Goal: Transaction & Acquisition: Book appointment/travel/reservation

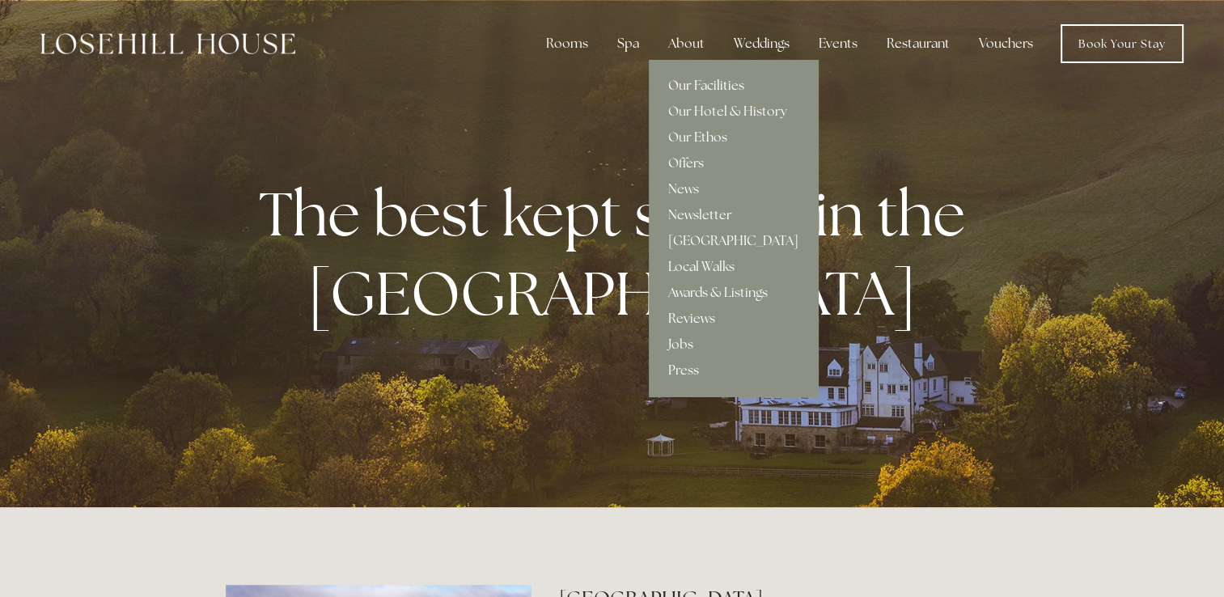
click at [702, 83] on link "Our Facilities" at bounding box center [733, 86] width 169 height 26
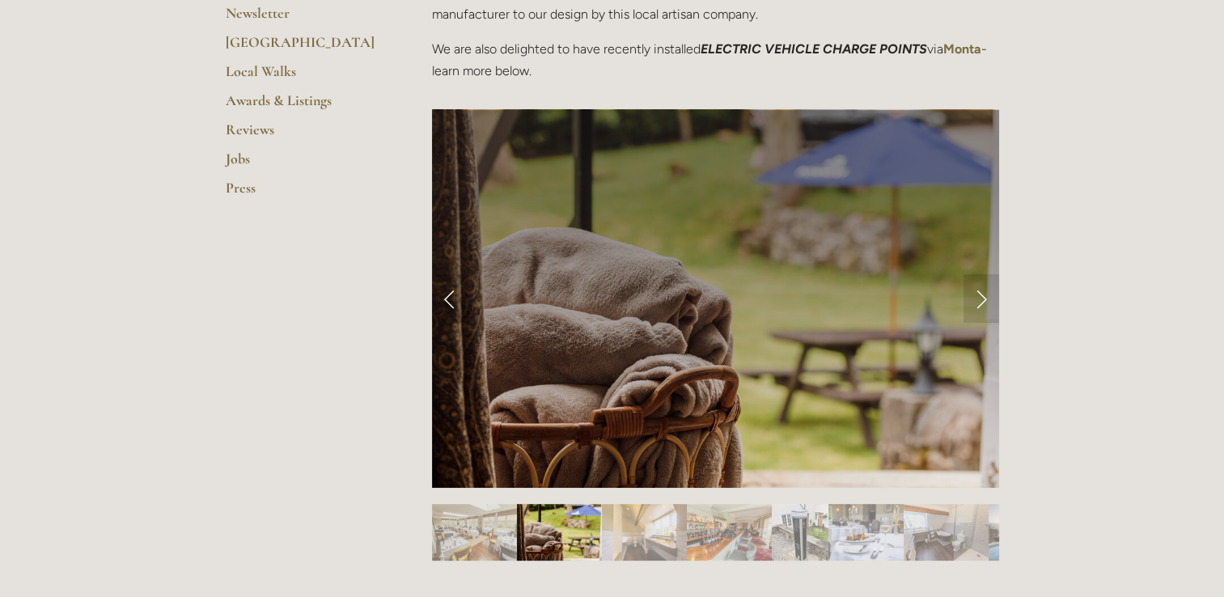
scroll to position [566, 0]
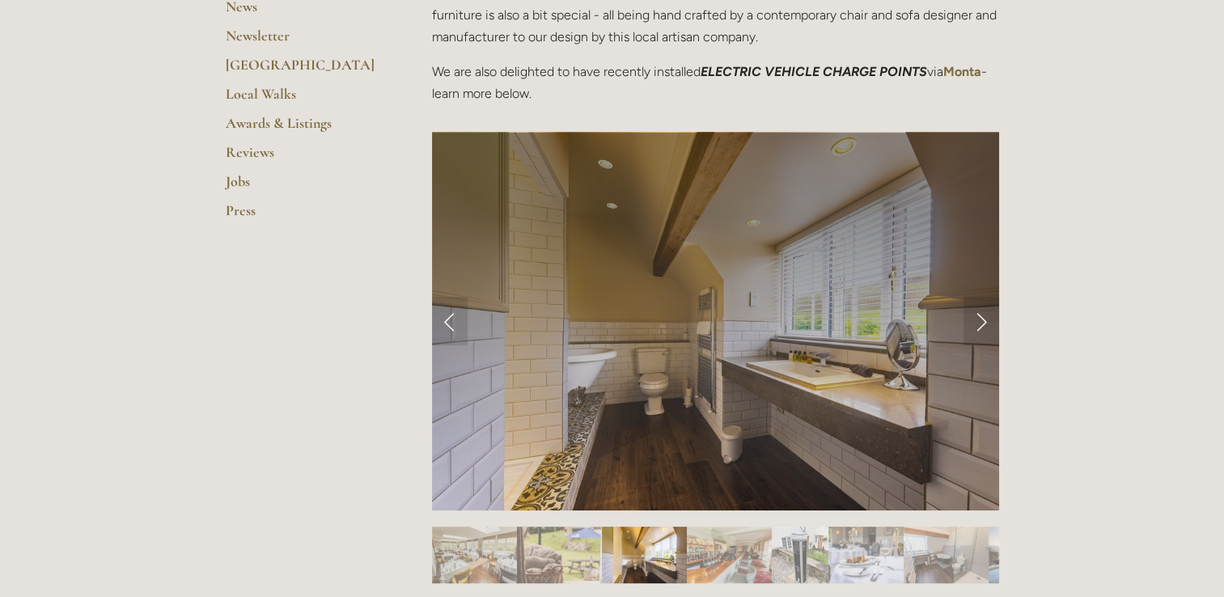
click at [476, 543] on img "Slide 1" at bounding box center [474, 555] width 85 height 57
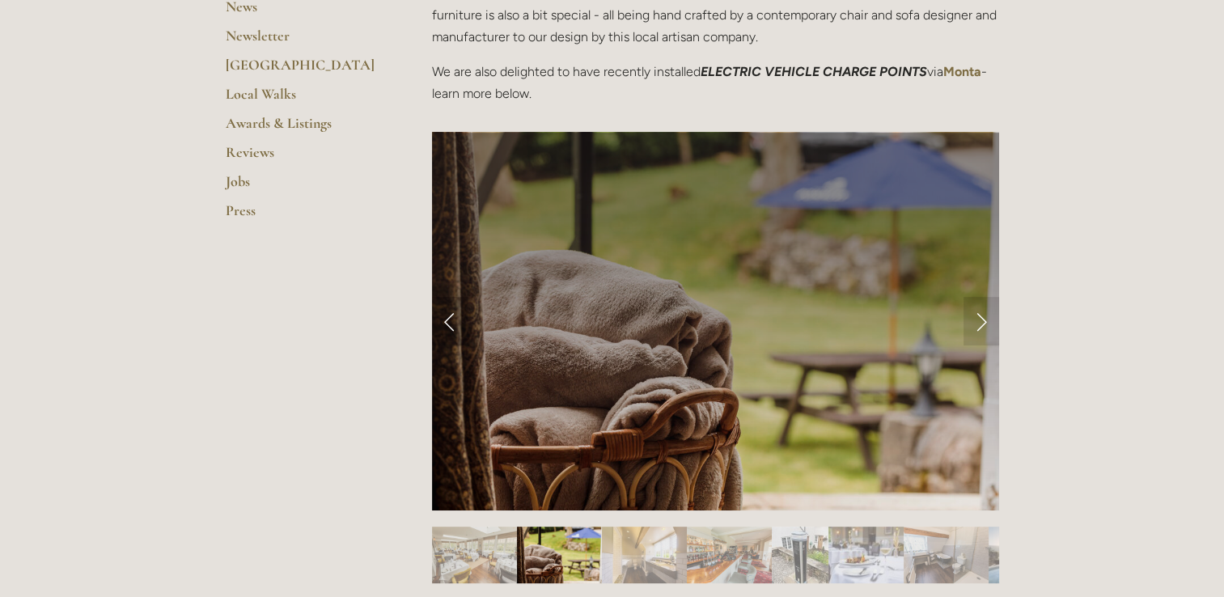
drag, startPoint x: 476, startPoint y: 543, endPoint x: 448, endPoint y: 313, distance: 231.3
click at [448, 313] on link "Previous Slide" at bounding box center [450, 321] width 36 height 49
click at [985, 319] on link "Next Slide" at bounding box center [981, 321] width 36 height 49
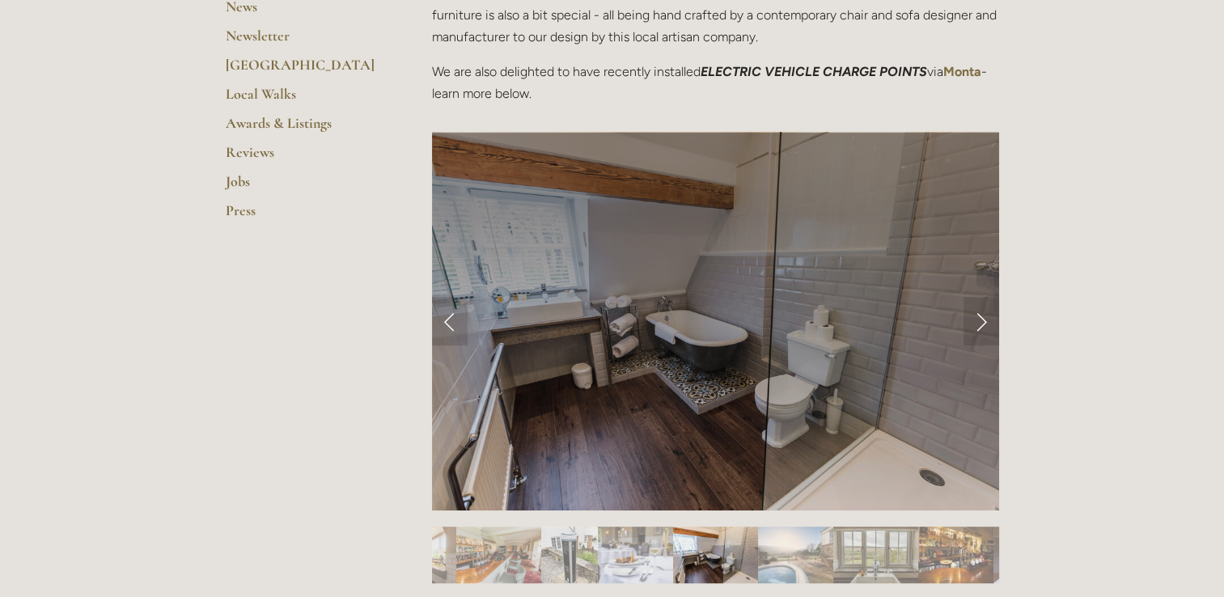
drag, startPoint x: 985, startPoint y: 319, endPoint x: 1022, endPoint y: 267, distance: 64.4
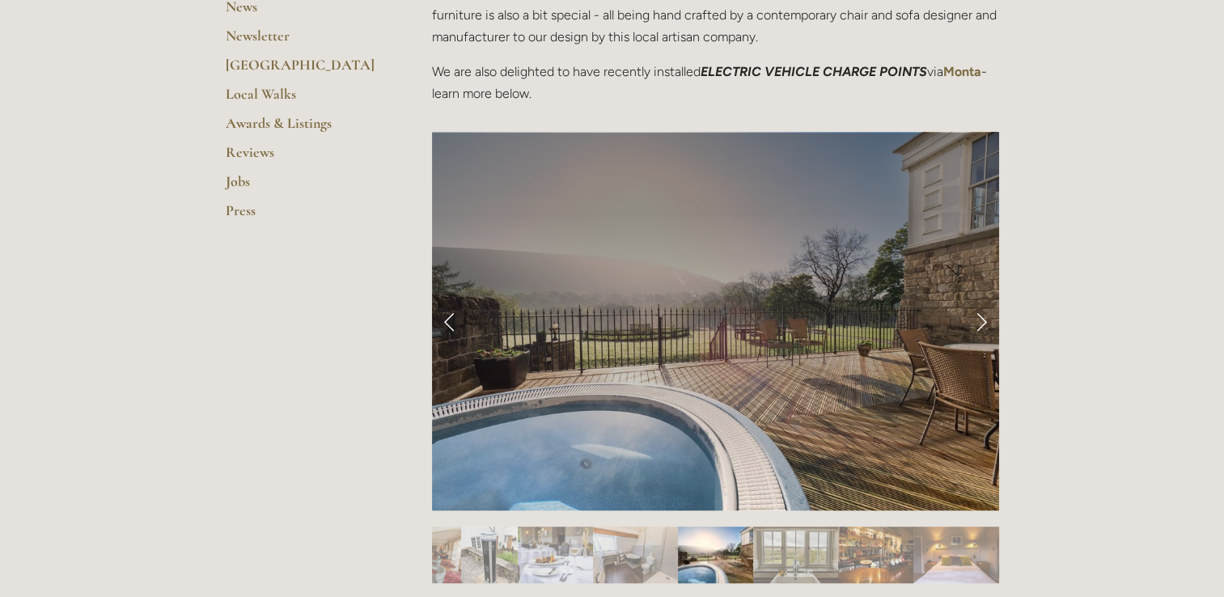
drag, startPoint x: 981, startPoint y: 320, endPoint x: 1078, endPoint y: 212, distance: 145.5
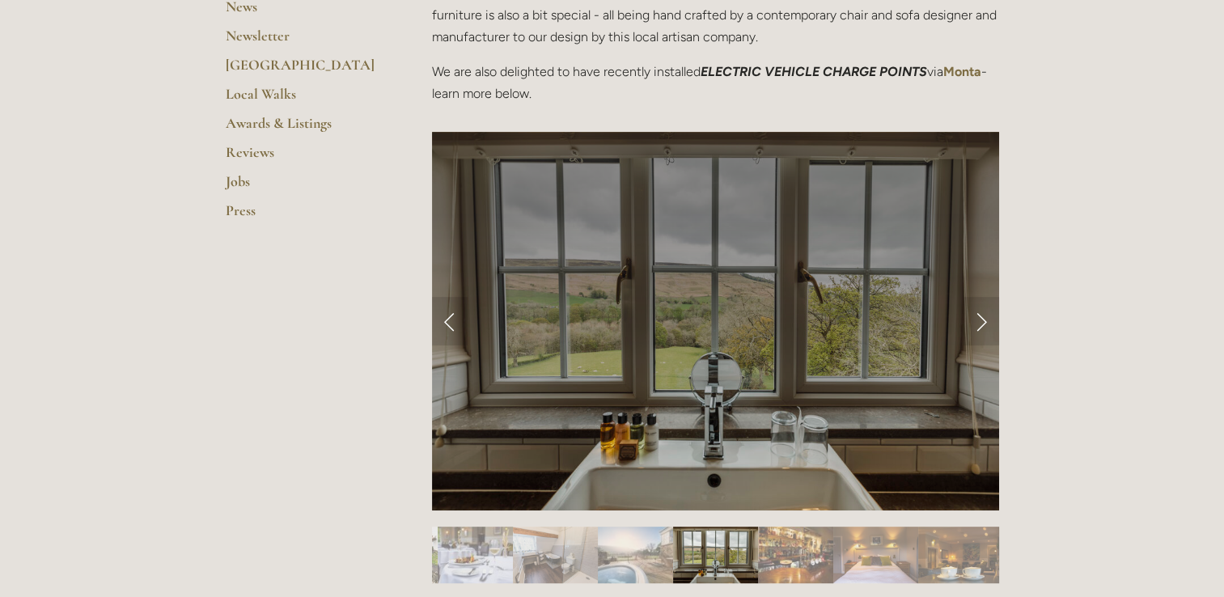
click at [798, 553] on img "Slide 10" at bounding box center [795, 555] width 75 height 57
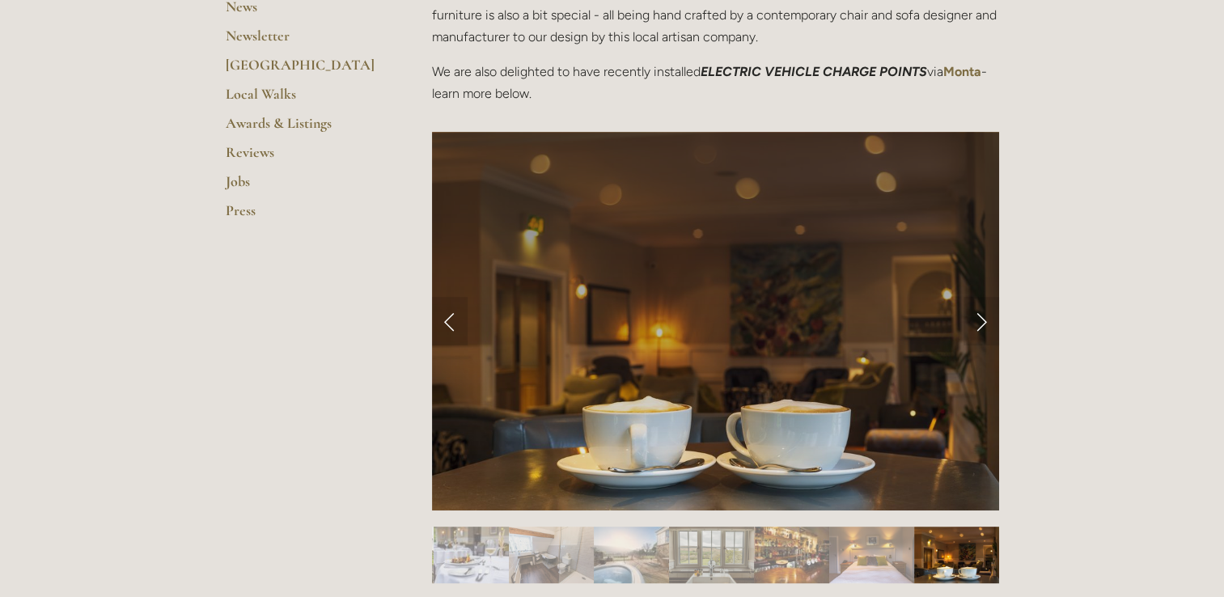
drag, startPoint x: 858, startPoint y: 548, endPoint x: 955, endPoint y: 572, distance: 100.0
click at [955, 572] on img "Slide 12" at bounding box center [956, 555] width 85 height 57
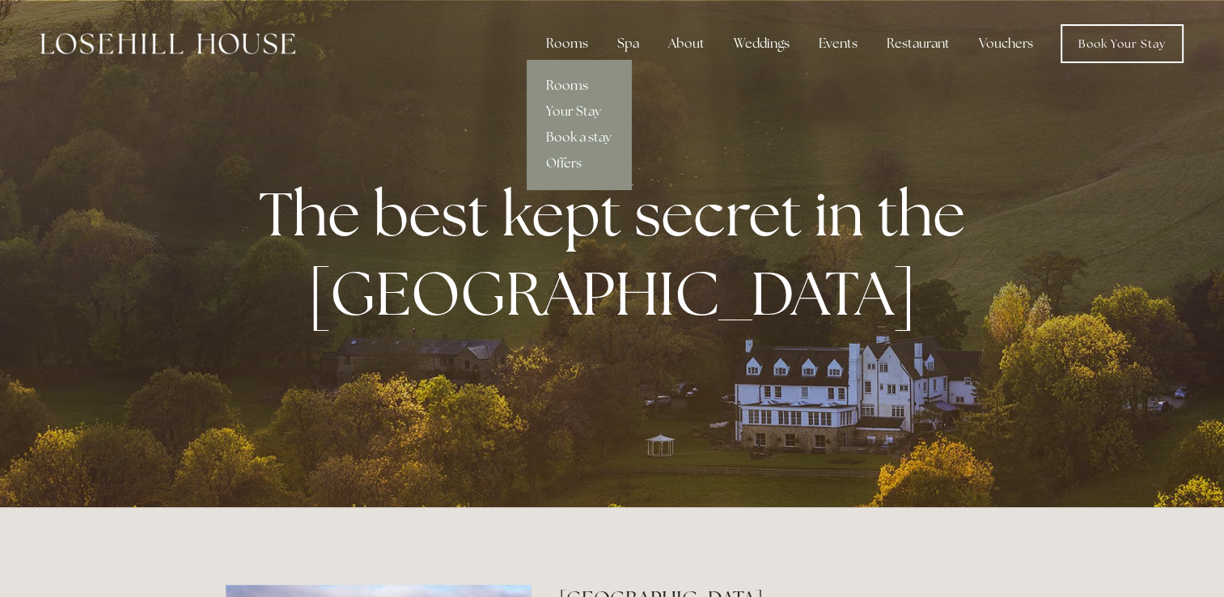
click at [581, 79] on link "Rooms" at bounding box center [579, 86] width 104 height 26
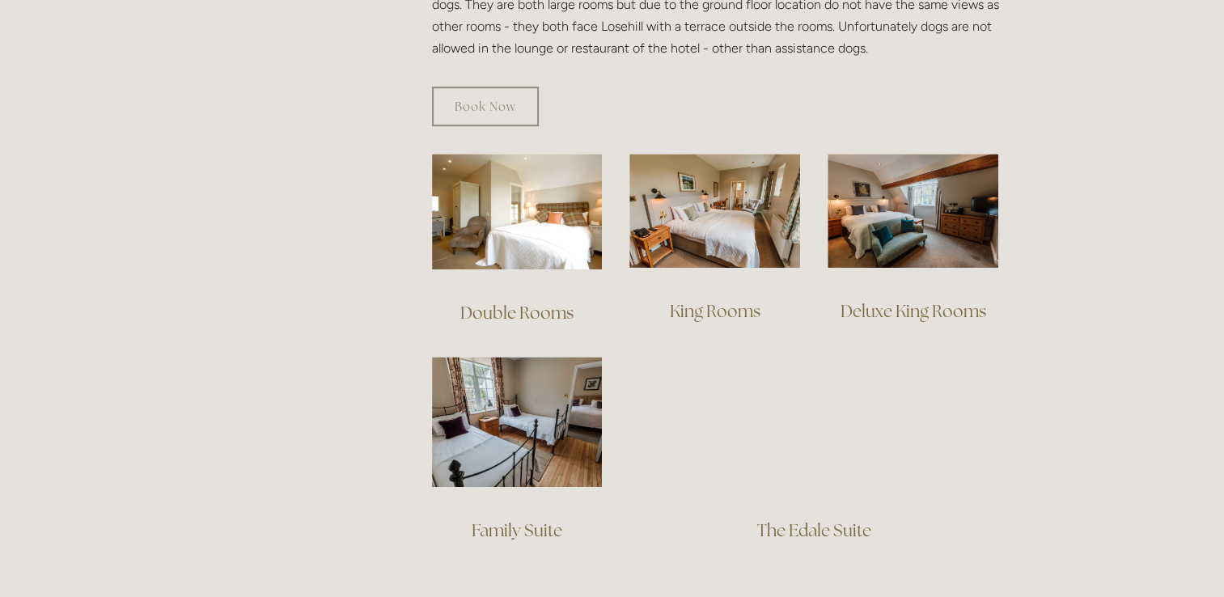
scroll to position [1003, 0]
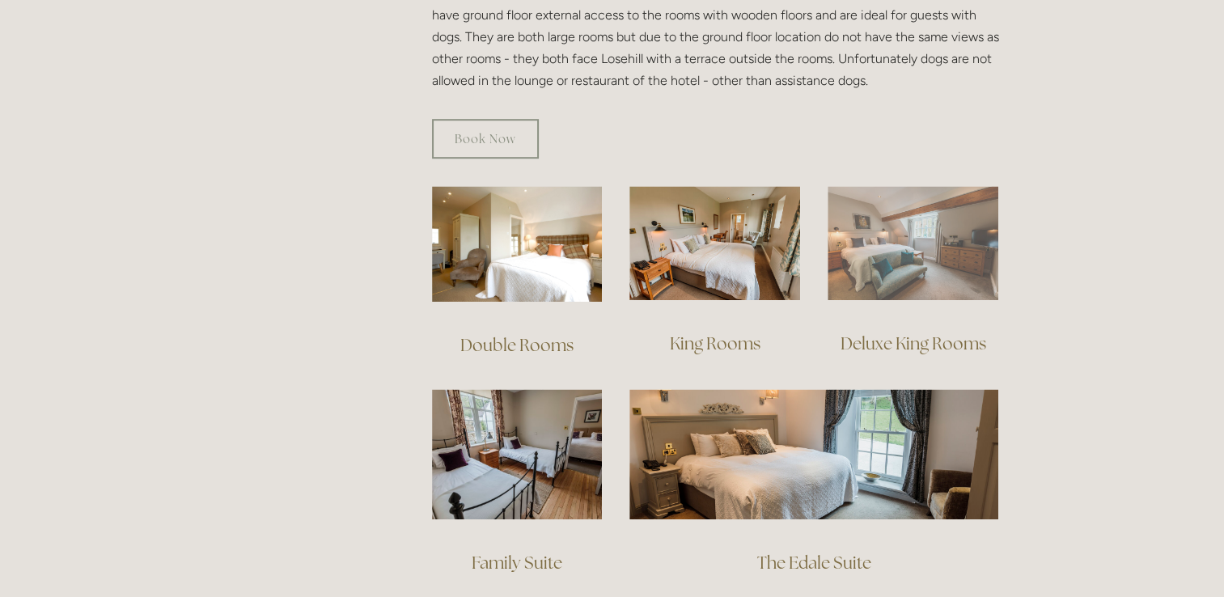
click at [922, 258] on img at bounding box center [912, 243] width 171 height 114
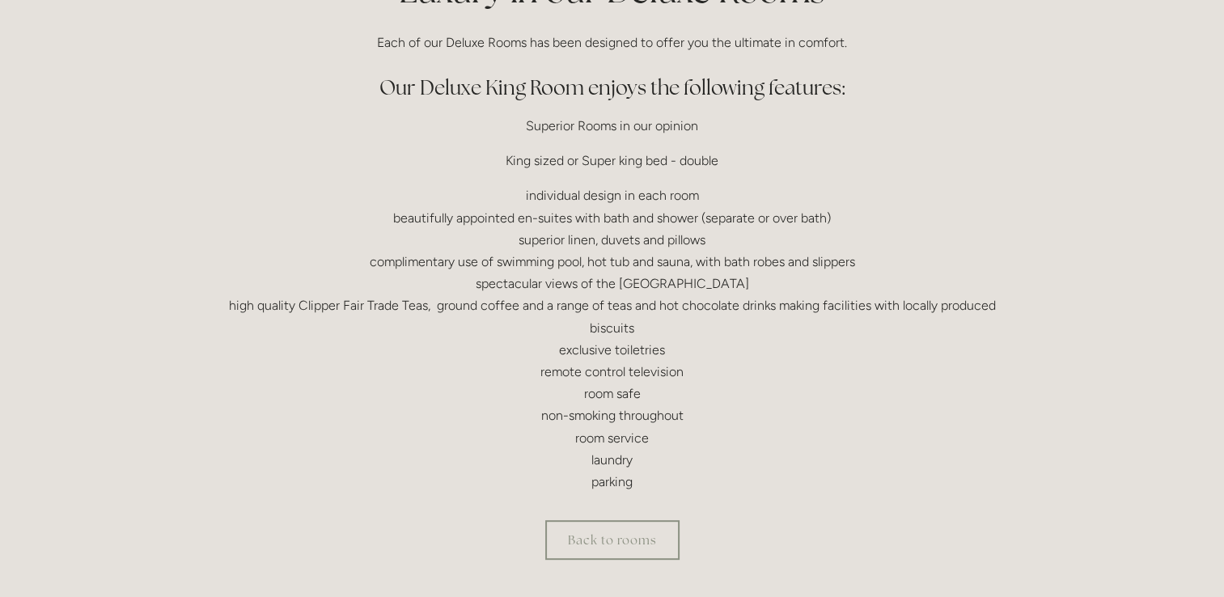
scroll to position [453, 0]
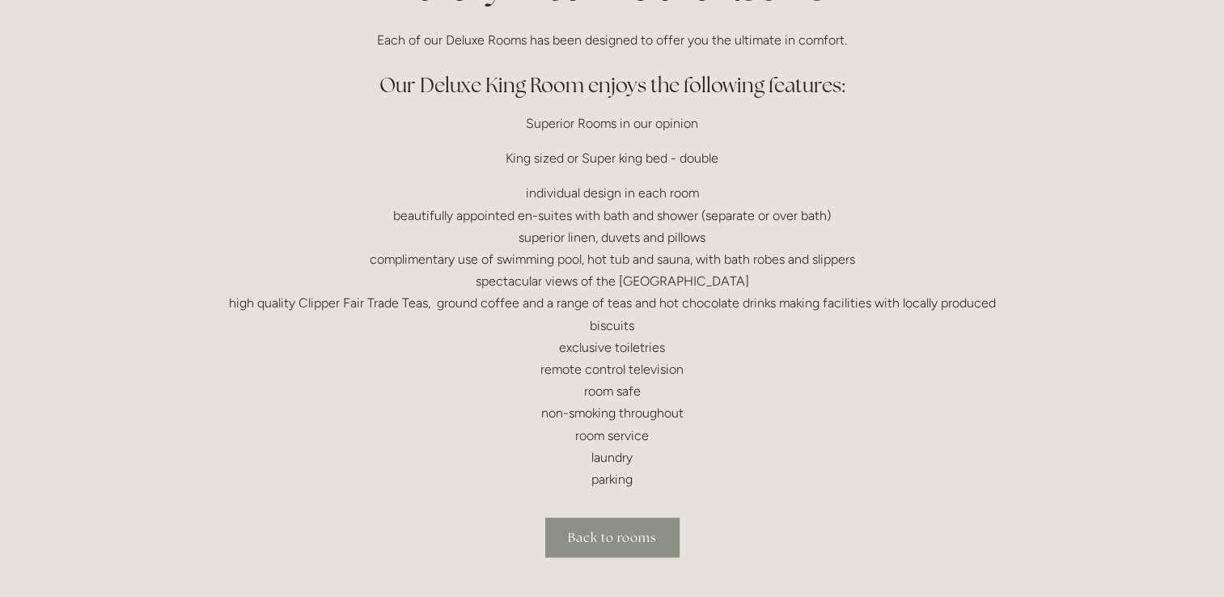
click at [662, 528] on link "Back to rooms" at bounding box center [612, 538] width 134 height 40
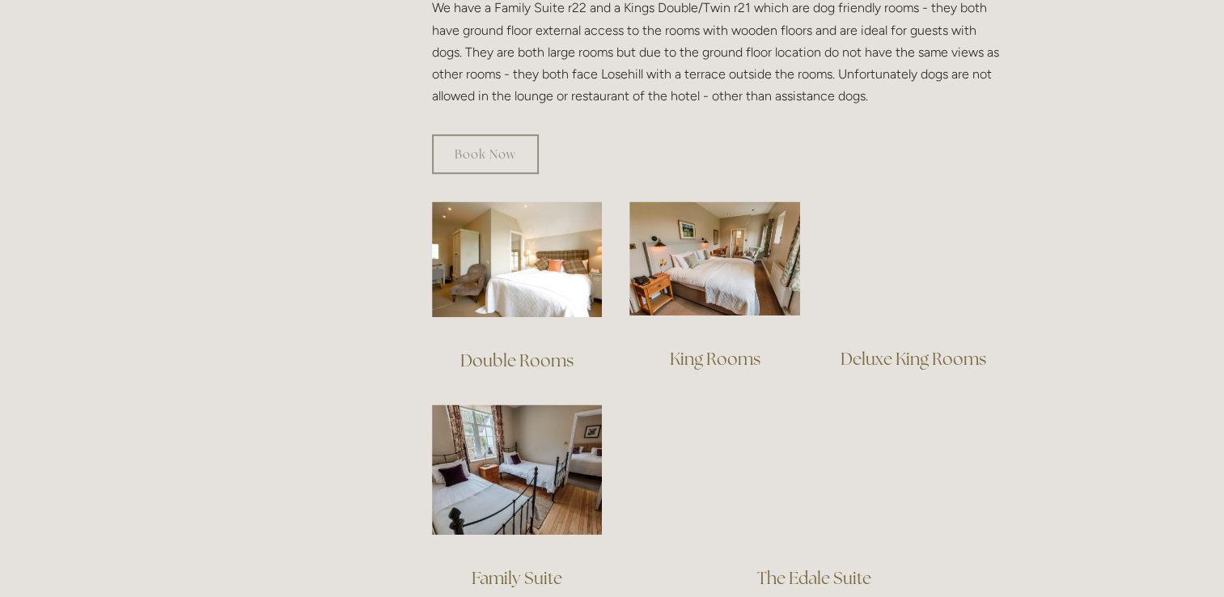
scroll to position [992, 0]
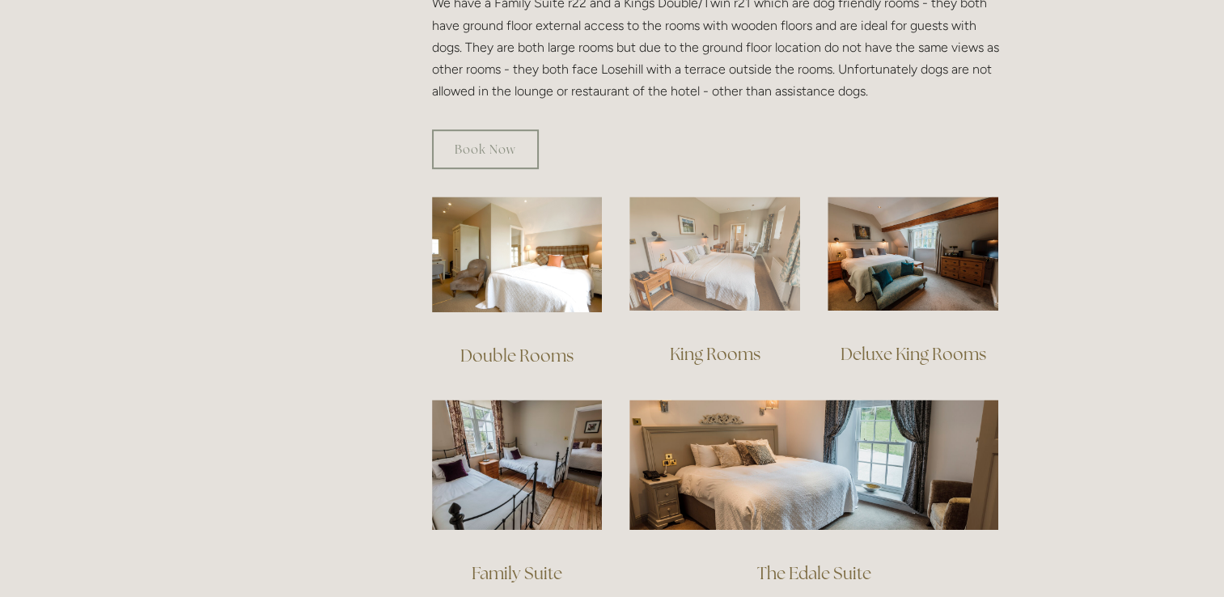
click at [728, 235] on img at bounding box center [714, 254] width 171 height 114
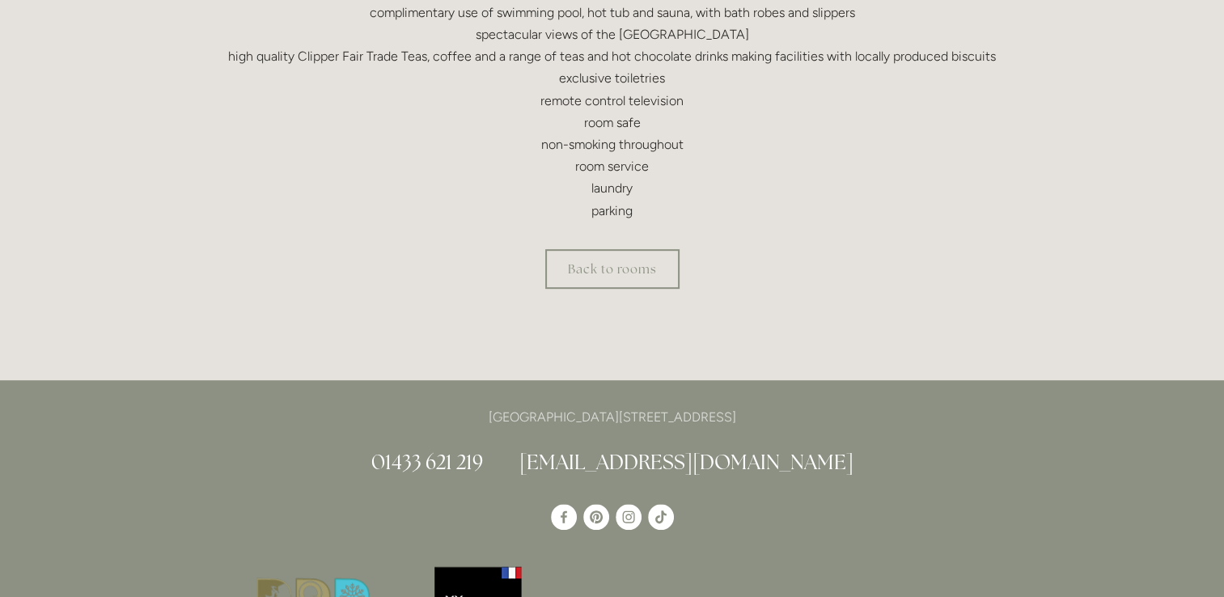
scroll to position [760, 0]
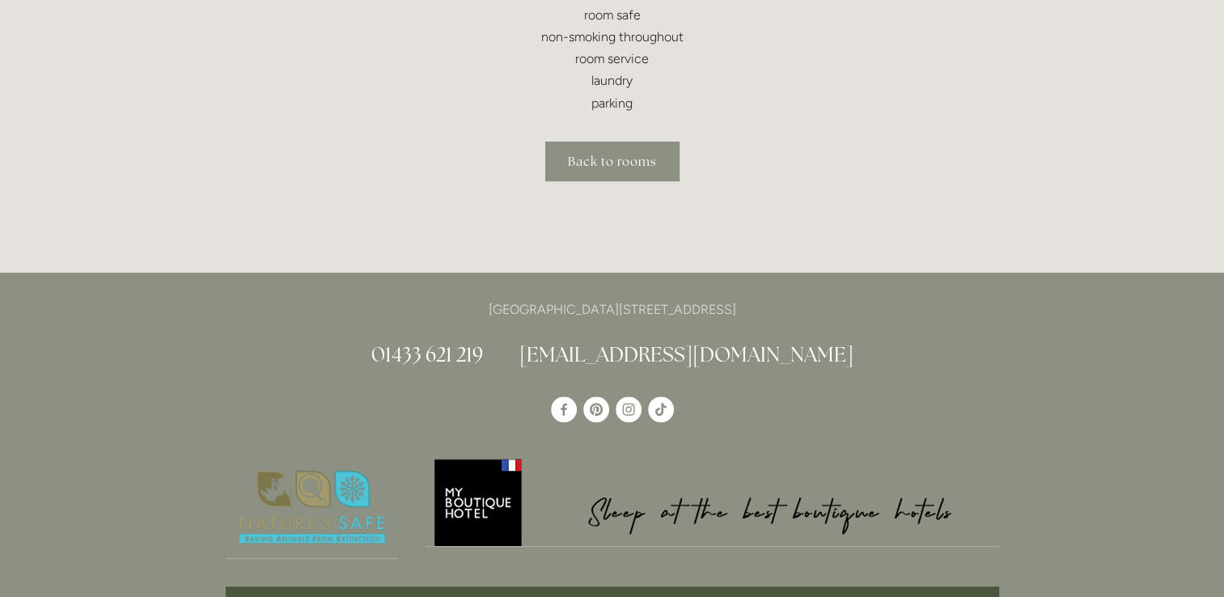
click at [582, 153] on link "Back to rooms" at bounding box center [612, 162] width 134 height 40
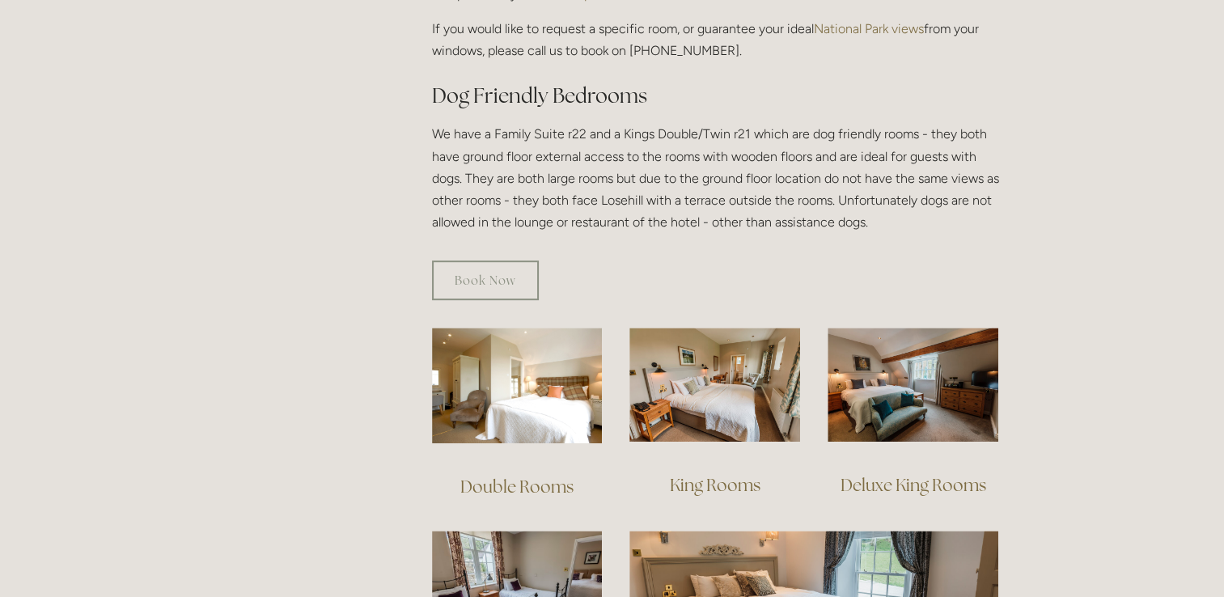
scroll to position [865, 0]
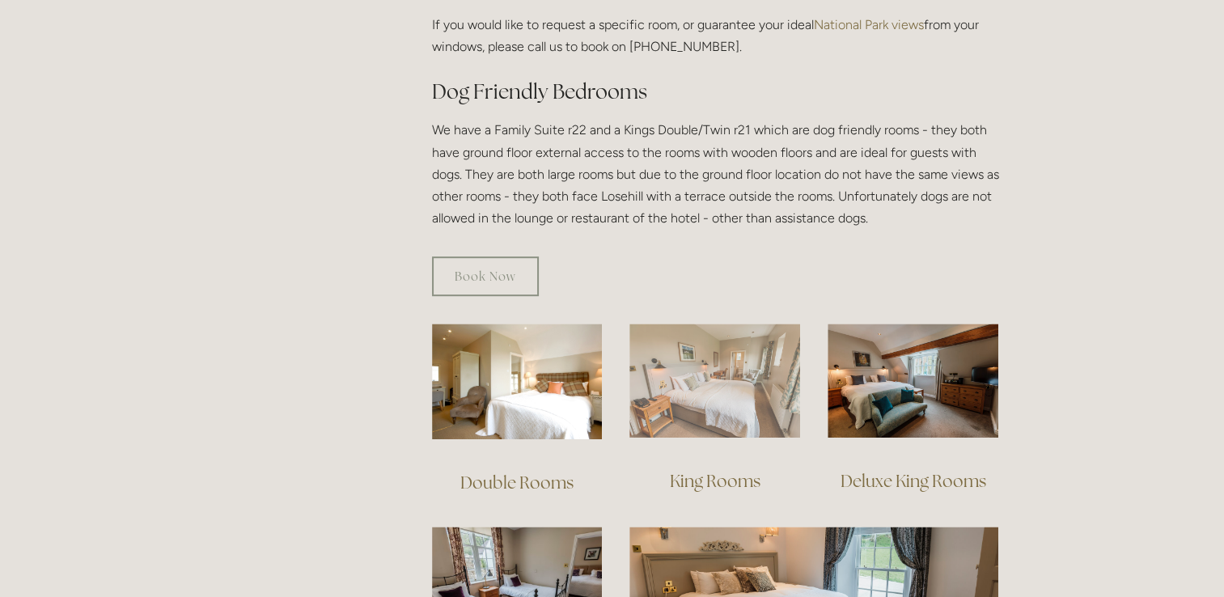
click at [734, 378] on img at bounding box center [714, 381] width 171 height 114
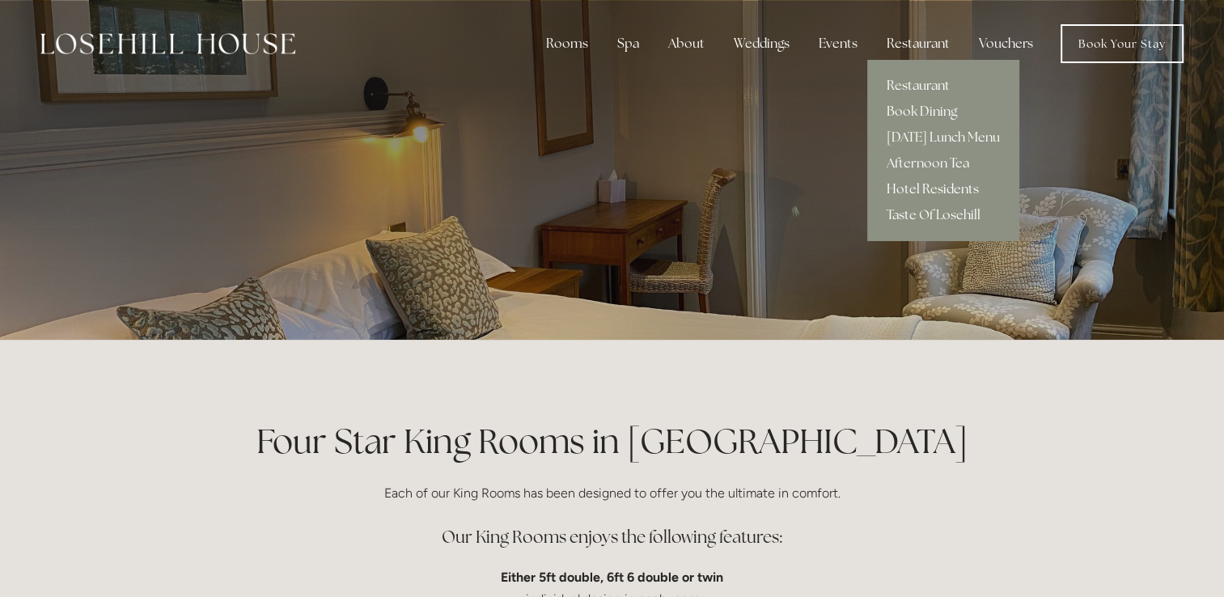
click at [935, 185] on link "Hotel Residents" at bounding box center [943, 189] width 152 height 26
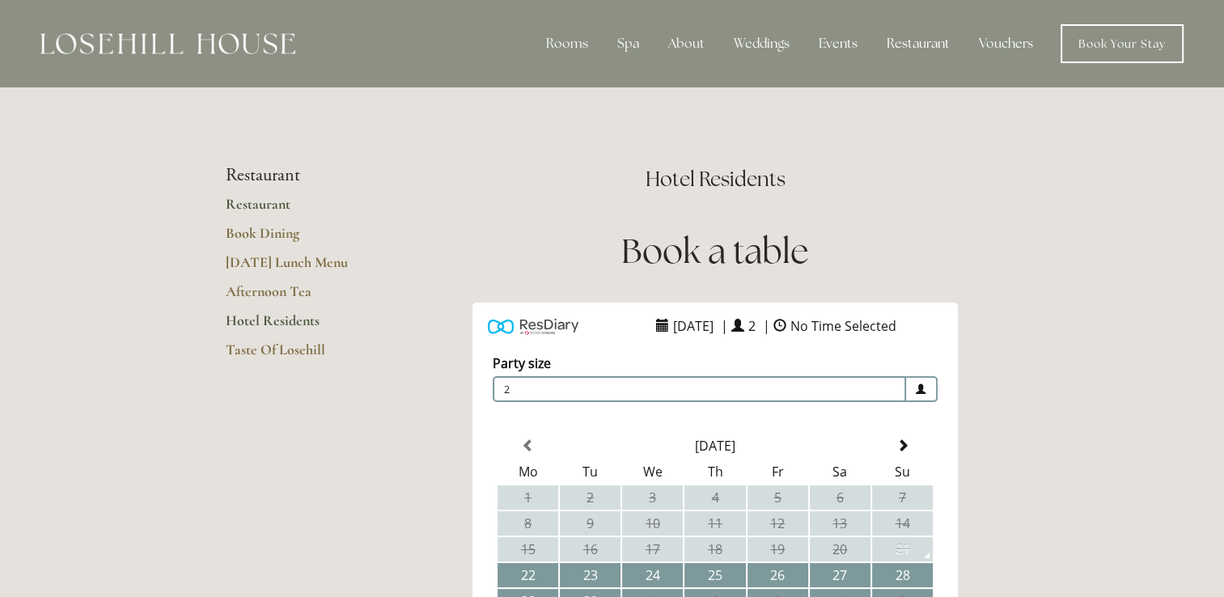
click at [243, 206] on link "Restaurant" at bounding box center [303, 209] width 154 height 29
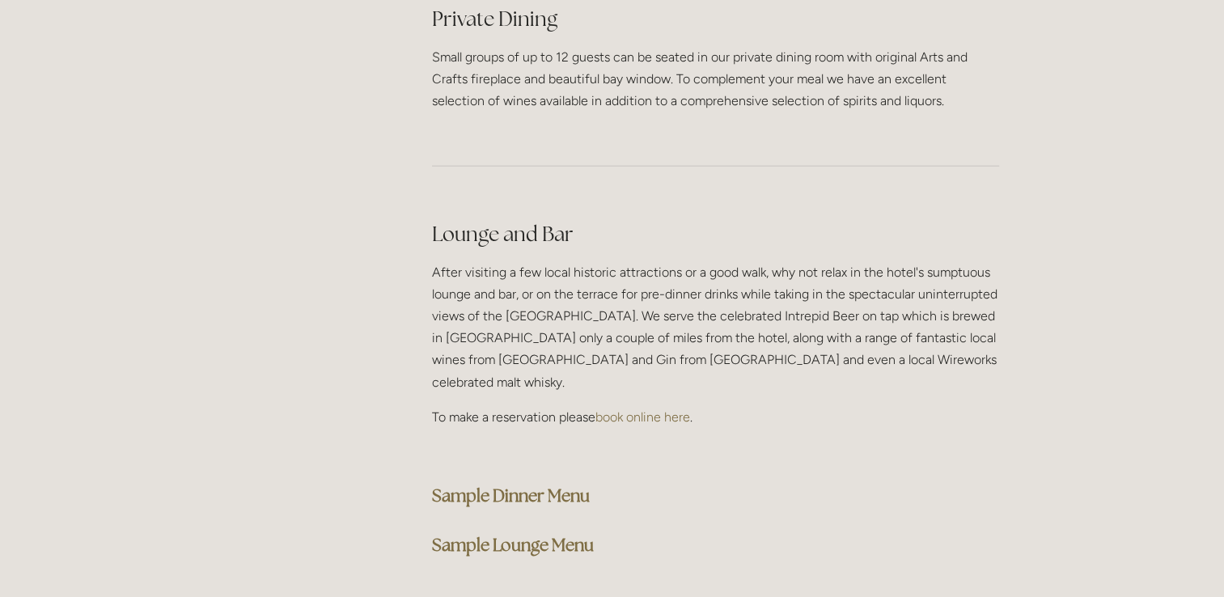
scroll to position [3915, 0]
click at [478, 484] on strong "Sample Dinner Menu" at bounding box center [511, 495] width 158 height 22
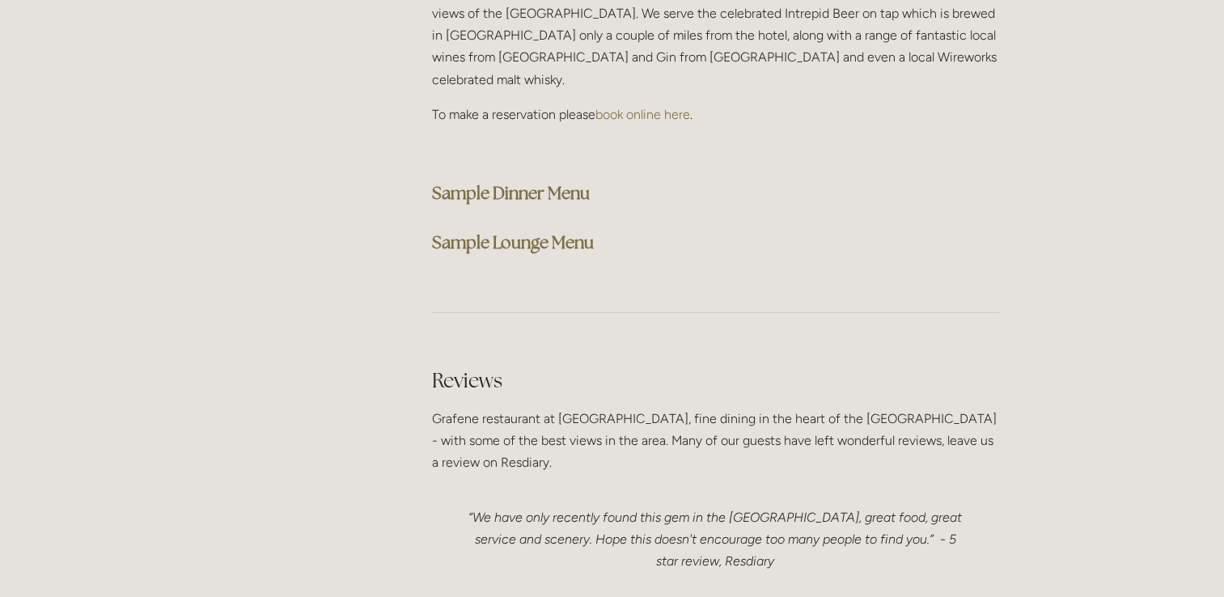
scroll to position [4141, 0]
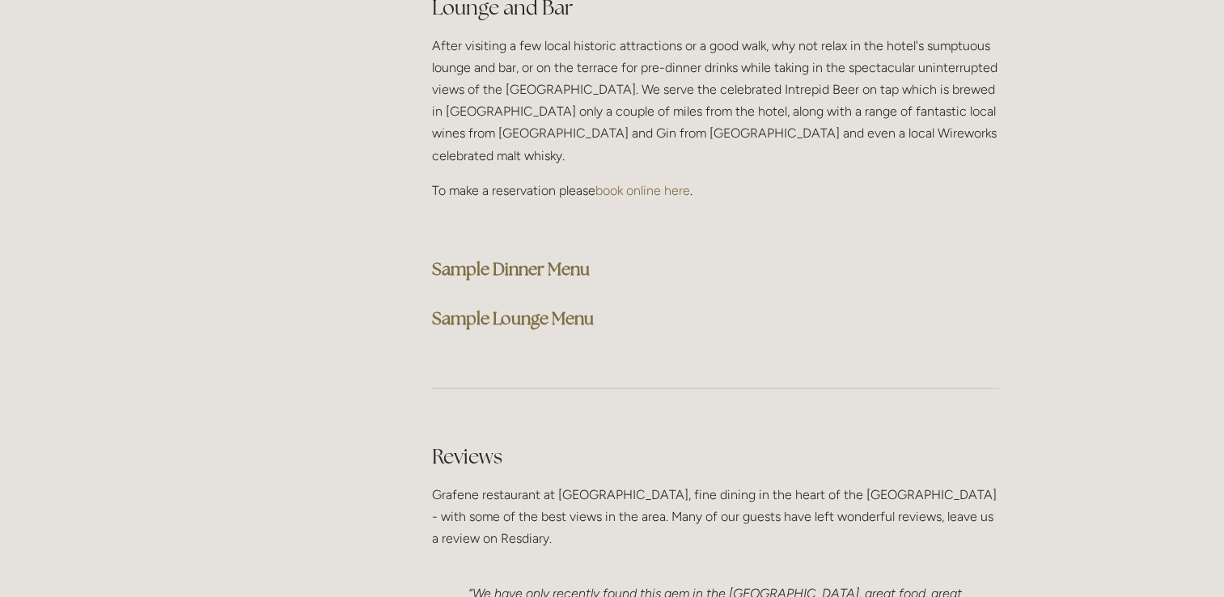
click at [506, 258] on strong "Sample Dinner Menu" at bounding box center [511, 269] width 158 height 22
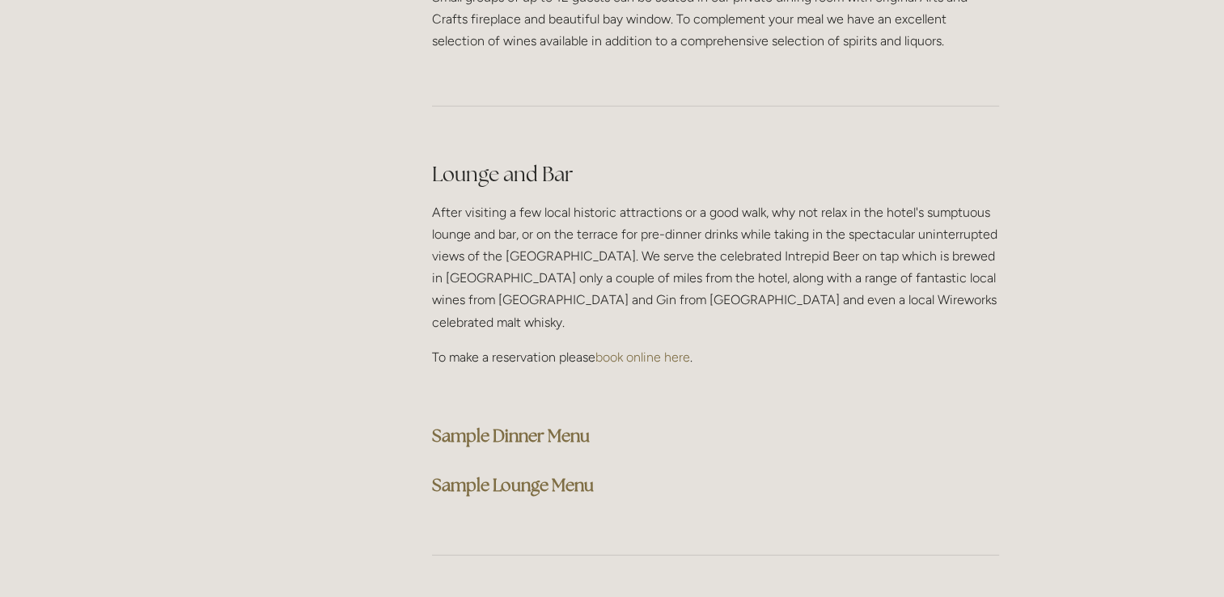
scroll to position [3942, 0]
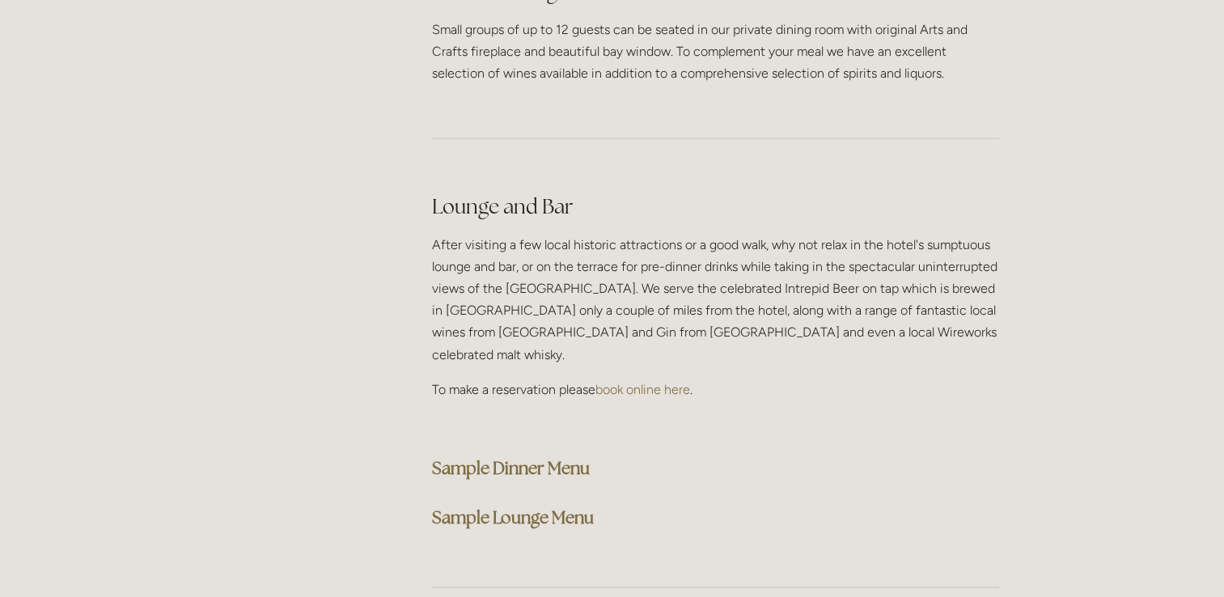
click at [463, 457] on strong "Sample Dinner Menu" at bounding box center [511, 468] width 158 height 22
click at [760, 47] on div "Private Dining Small groups of up to 12 guests can be seated in our private din…" at bounding box center [715, 31] width 594 height 135
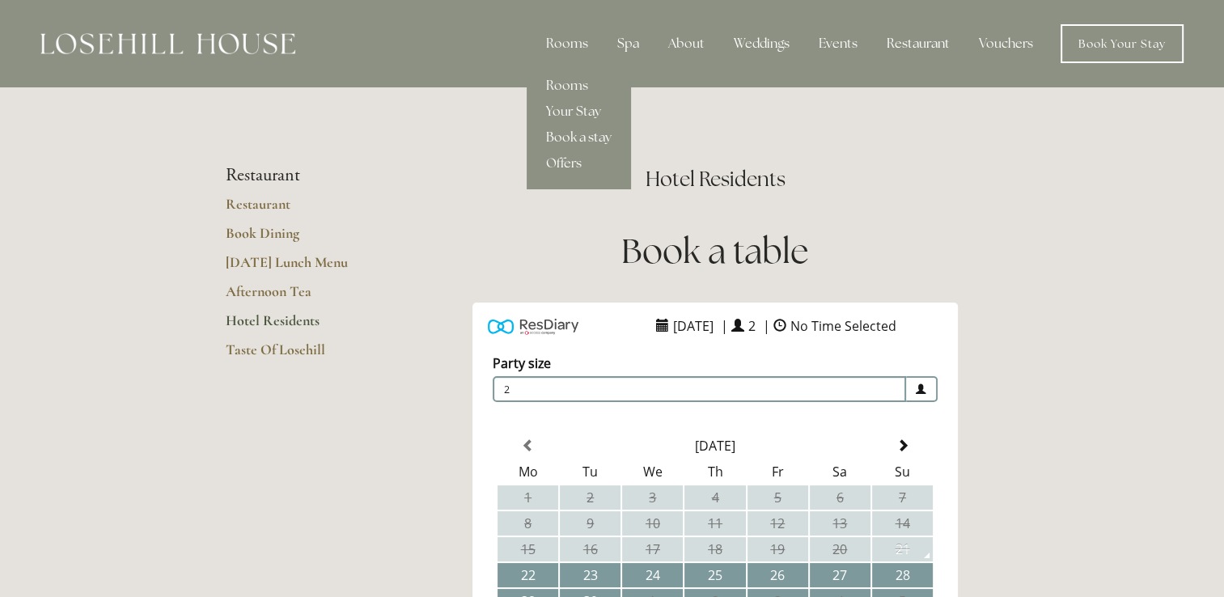
click at [586, 134] on link "Book a stay" at bounding box center [579, 138] width 104 height 26
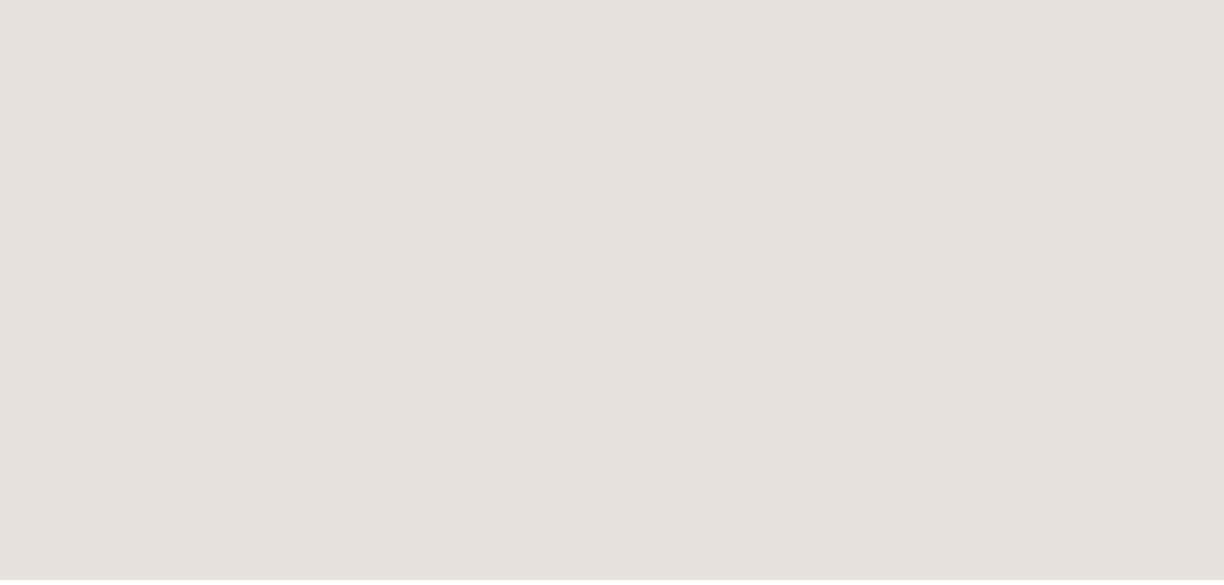
scroll to position [615, 0]
